Goal: Transaction & Acquisition: Subscribe to service/newsletter

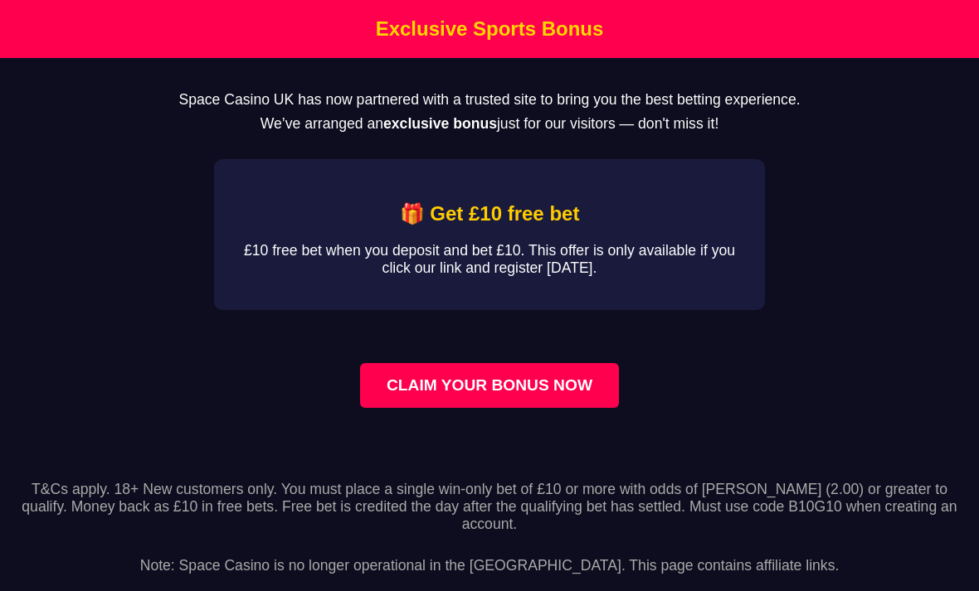
click at [585, 391] on link "CLAIM YOUR BONUS NOW" at bounding box center [489, 385] width 259 height 45
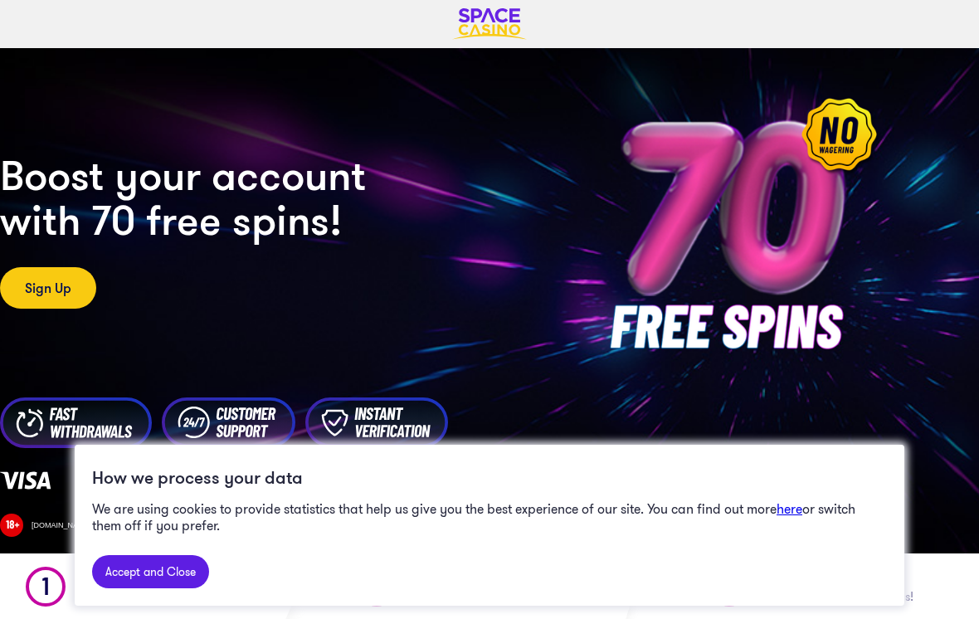
click at [158, 574] on link "Accept and Close" at bounding box center [150, 571] width 117 height 33
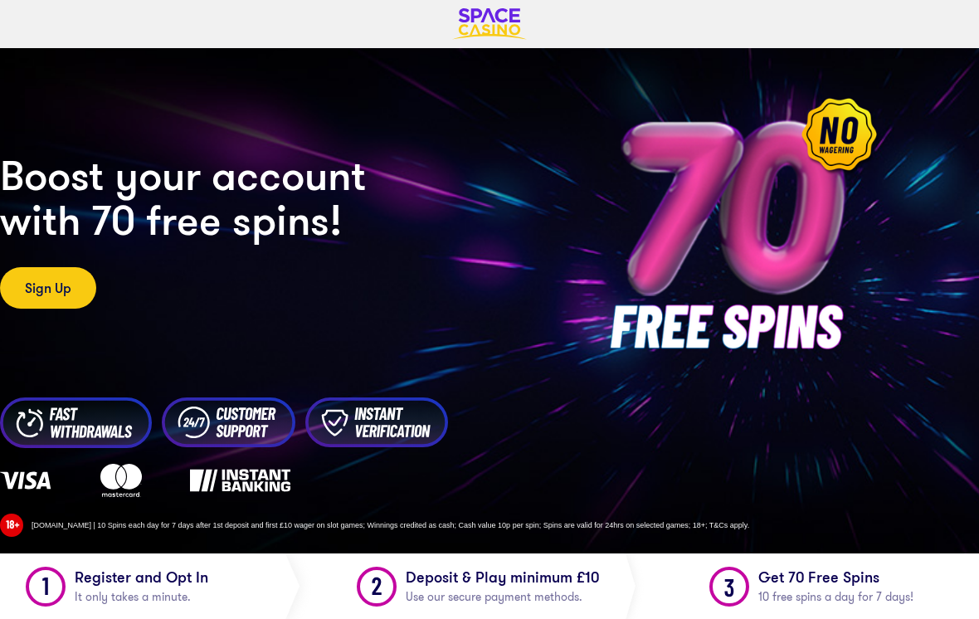
click at [495, 17] on img at bounding box center [489, 24] width 75 height 32
click at [520, 15] on img at bounding box center [489, 24] width 75 height 32
click at [505, 17] on img at bounding box center [489, 24] width 75 height 32
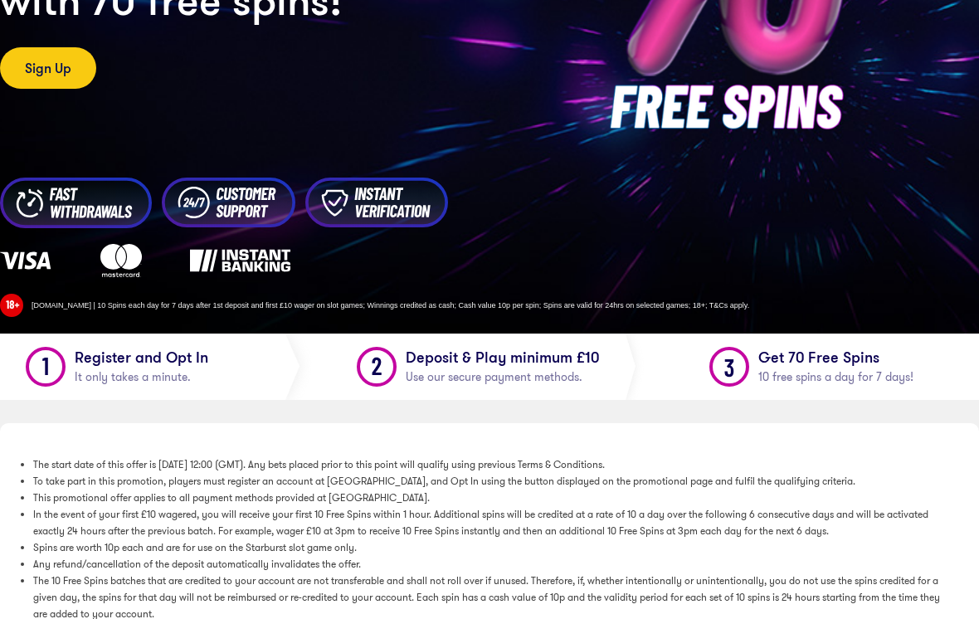
scroll to position [242, 0]
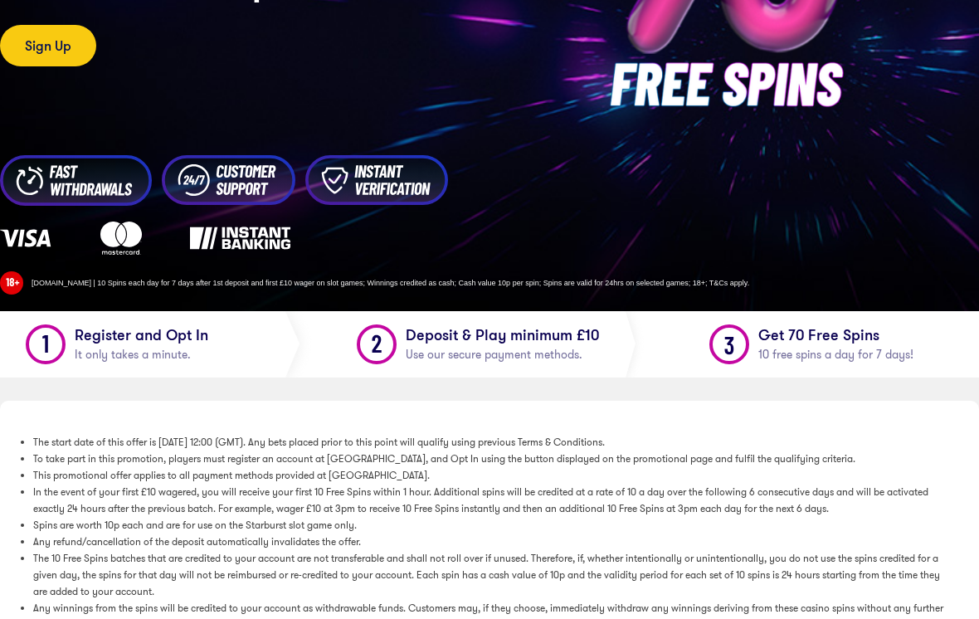
click at [82, 348] on span "It only takes a minute." at bounding box center [133, 354] width 116 height 20
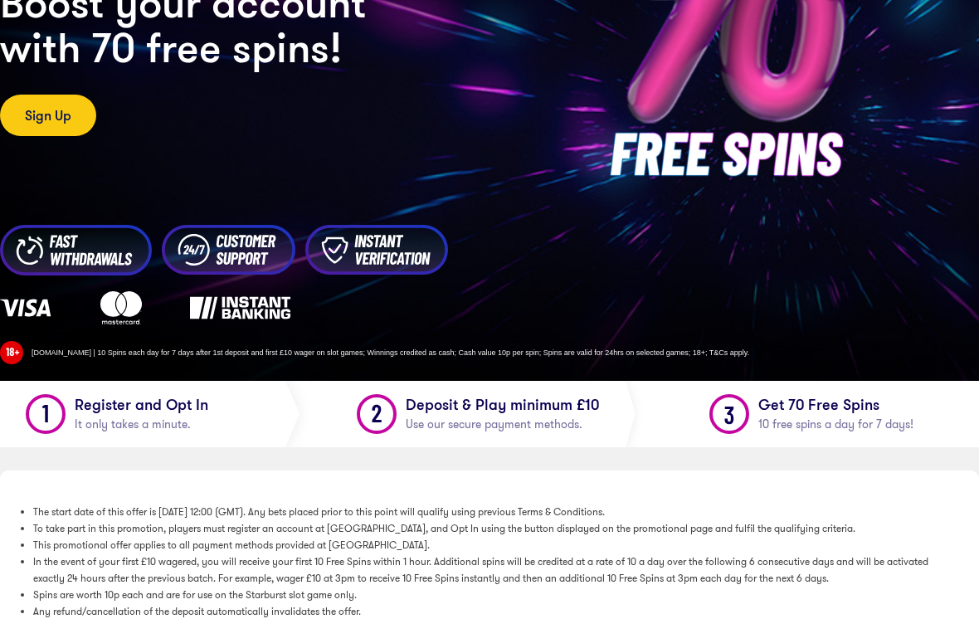
scroll to position [158, 0]
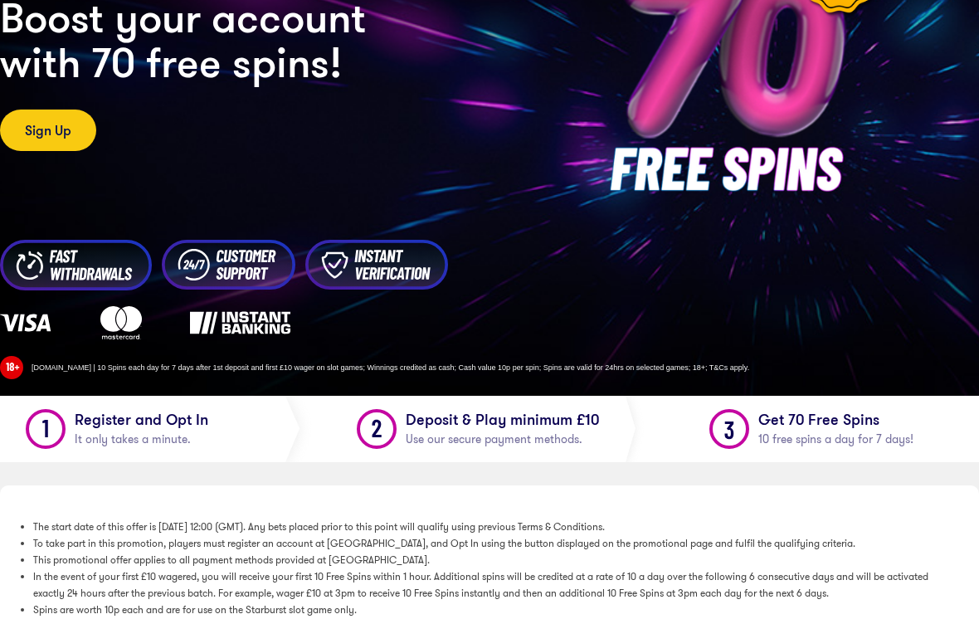
click at [42, 127] on link "Sign Up" at bounding box center [48, 129] width 96 height 41
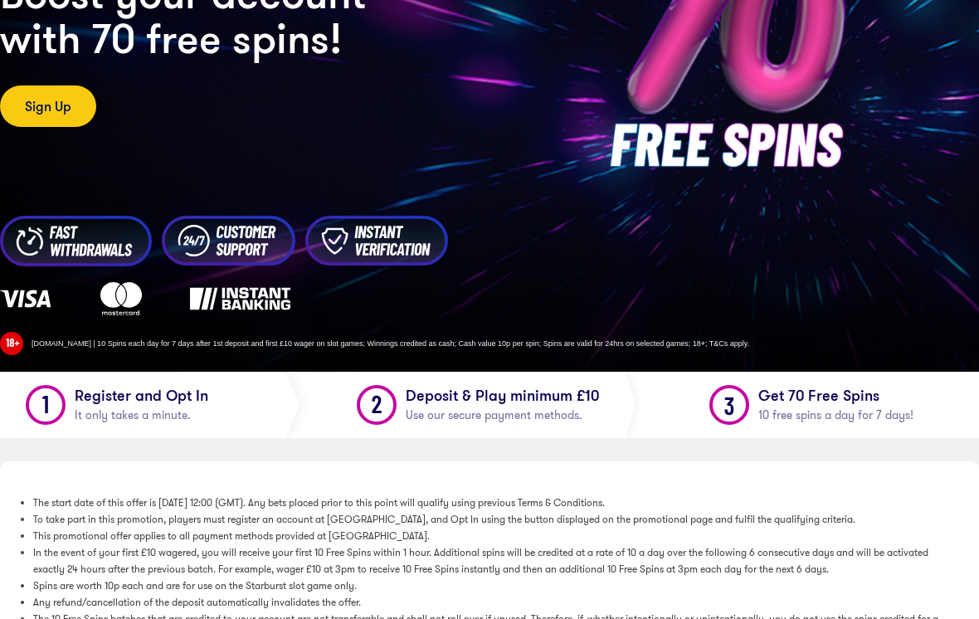
scroll to position [183, 0]
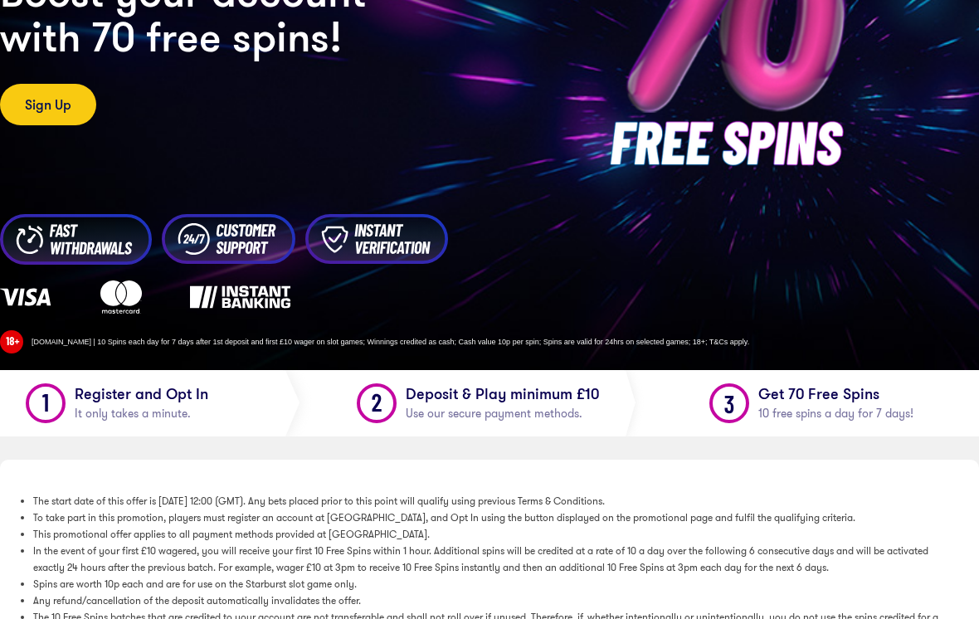
click at [47, 96] on link "Sign Up" at bounding box center [48, 104] width 96 height 41
click at [56, 102] on link "Sign Up" at bounding box center [48, 104] width 96 height 41
click at [53, 112] on link "Sign Up" at bounding box center [48, 104] width 96 height 41
click at [78, 257] on img at bounding box center [76, 239] width 152 height 51
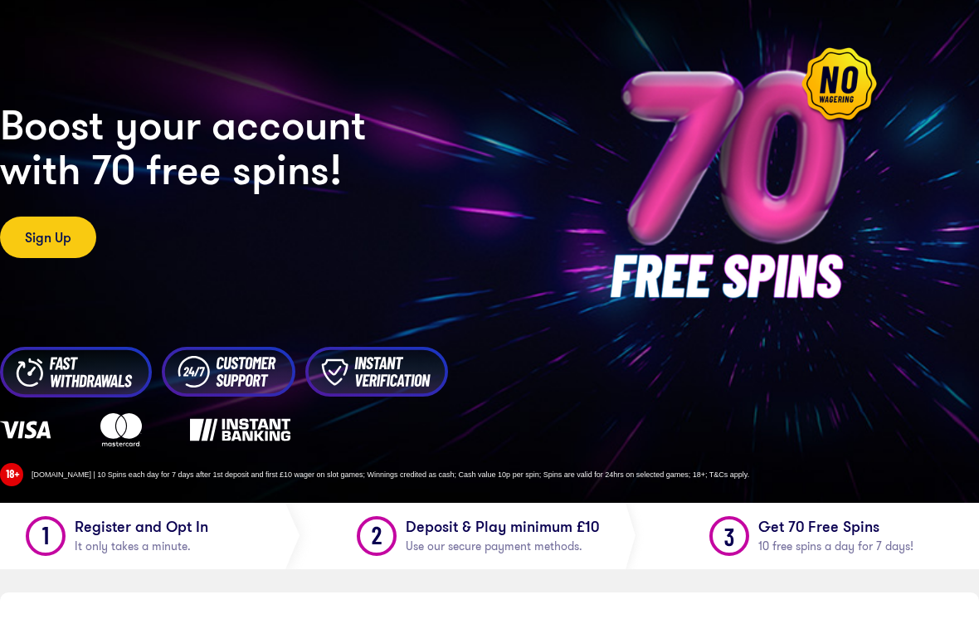
scroll to position [0, 0]
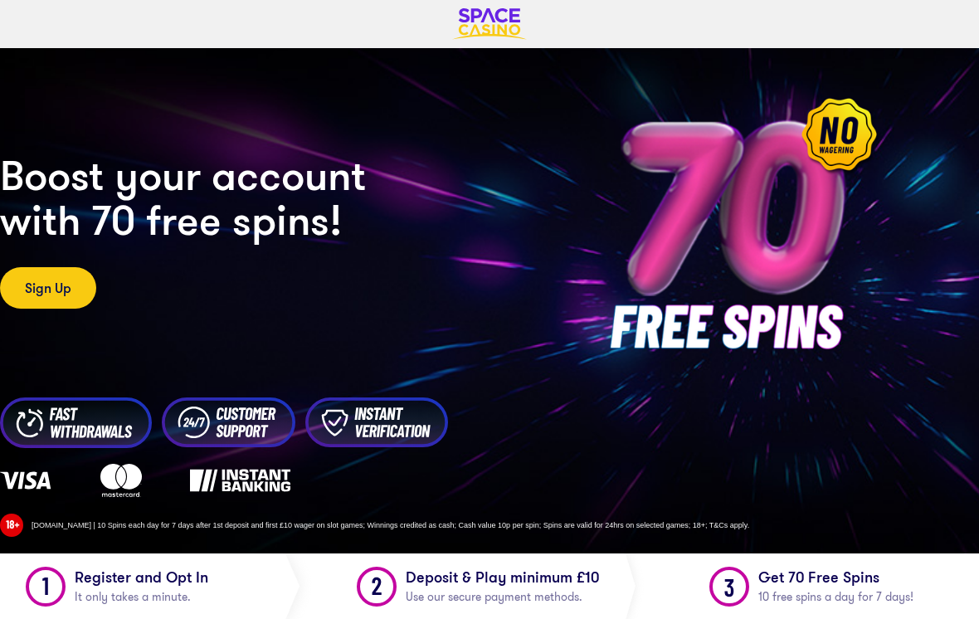
click at [51, 264] on div "CASINO Boost your account with 70 free spins! Sign Up" at bounding box center [285, 231] width 571 height 156
click at [61, 294] on link "Sign Up" at bounding box center [48, 287] width 96 height 41
click at [797, 378] on img at bounding box center [737, 231] width 333 height 333
click at [816, 375] on img at bounding box center [737, 231] width 333 height 333
click at [798, 271] on img at bounding box center [737, 231] width 333 height 333
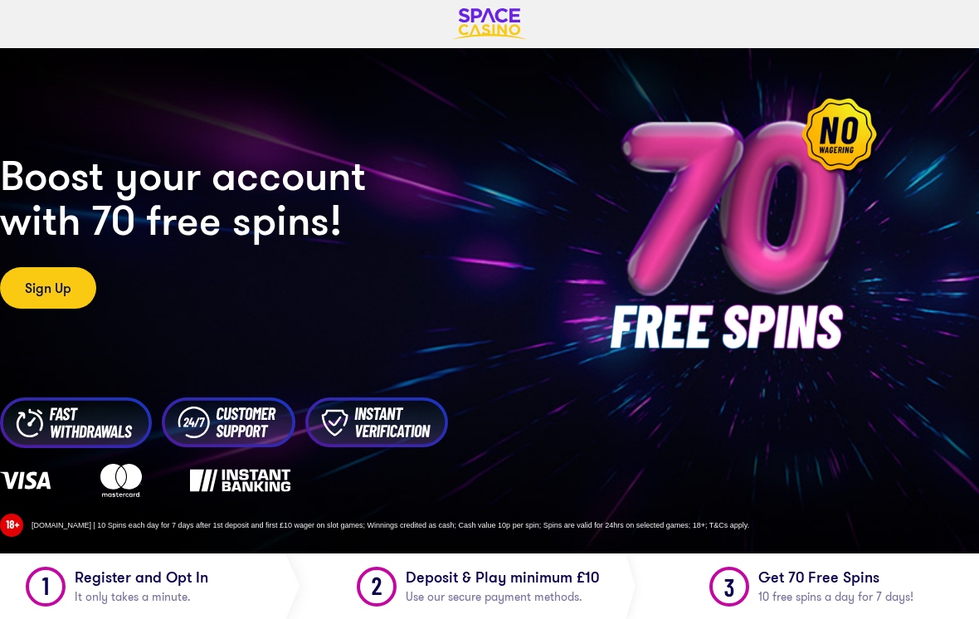
click at [804, 287] on img at bounding box center [737, 231] width 333 height 333
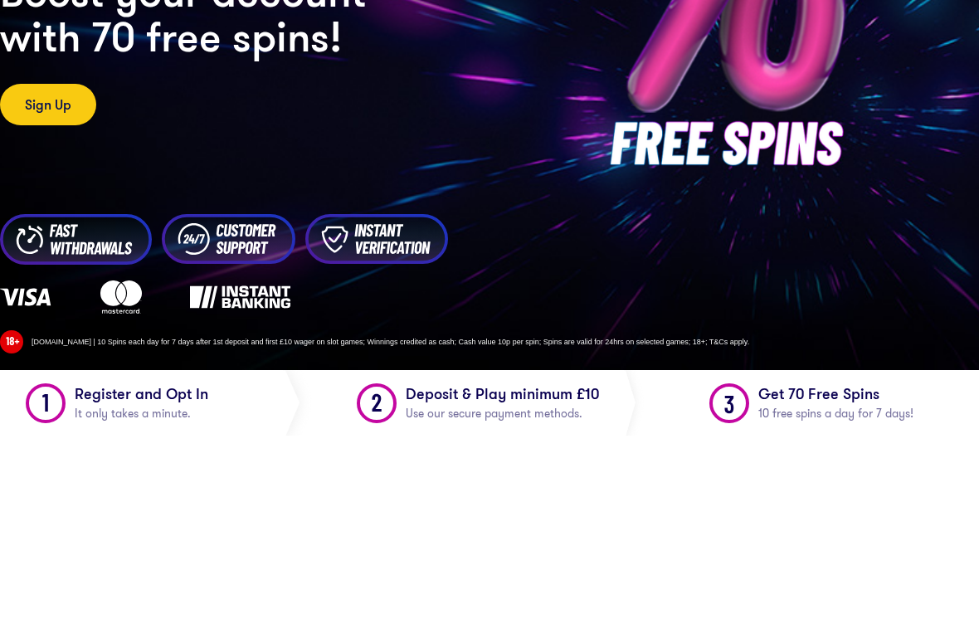
scroll to position [183, 0]
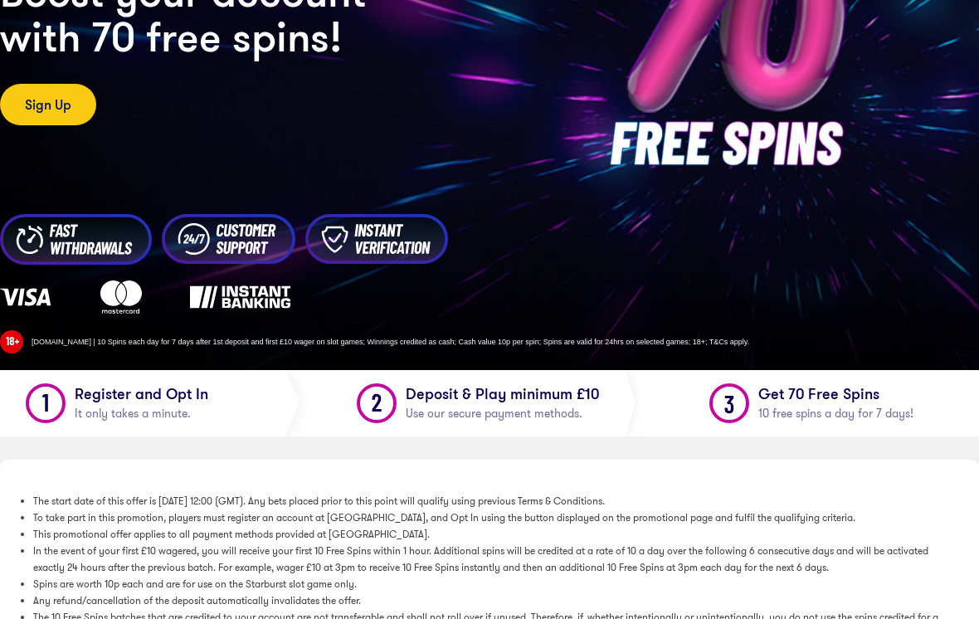
click at [66, 100] on link "Sign Up" at bounding box center [48, 104] width 96 height 41
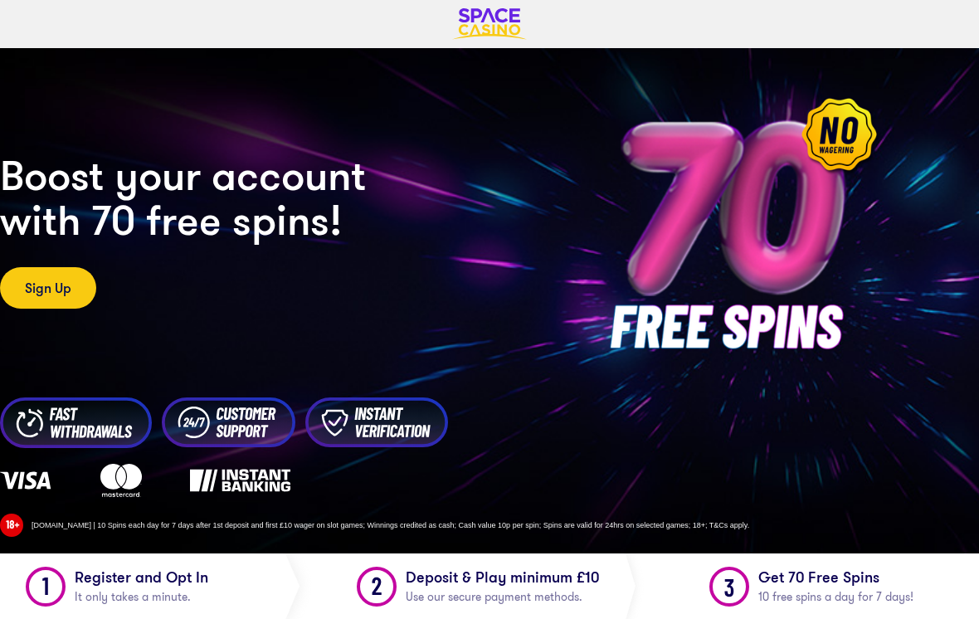
click at [45, 285] on link "Sign Up" at bounding box center [48, 287] width 96 height 41
click at [57, 278] on link "Sign Up" at bounding box center [48, 287] width 96 height 41
